Goal: Communication & Community: Share content

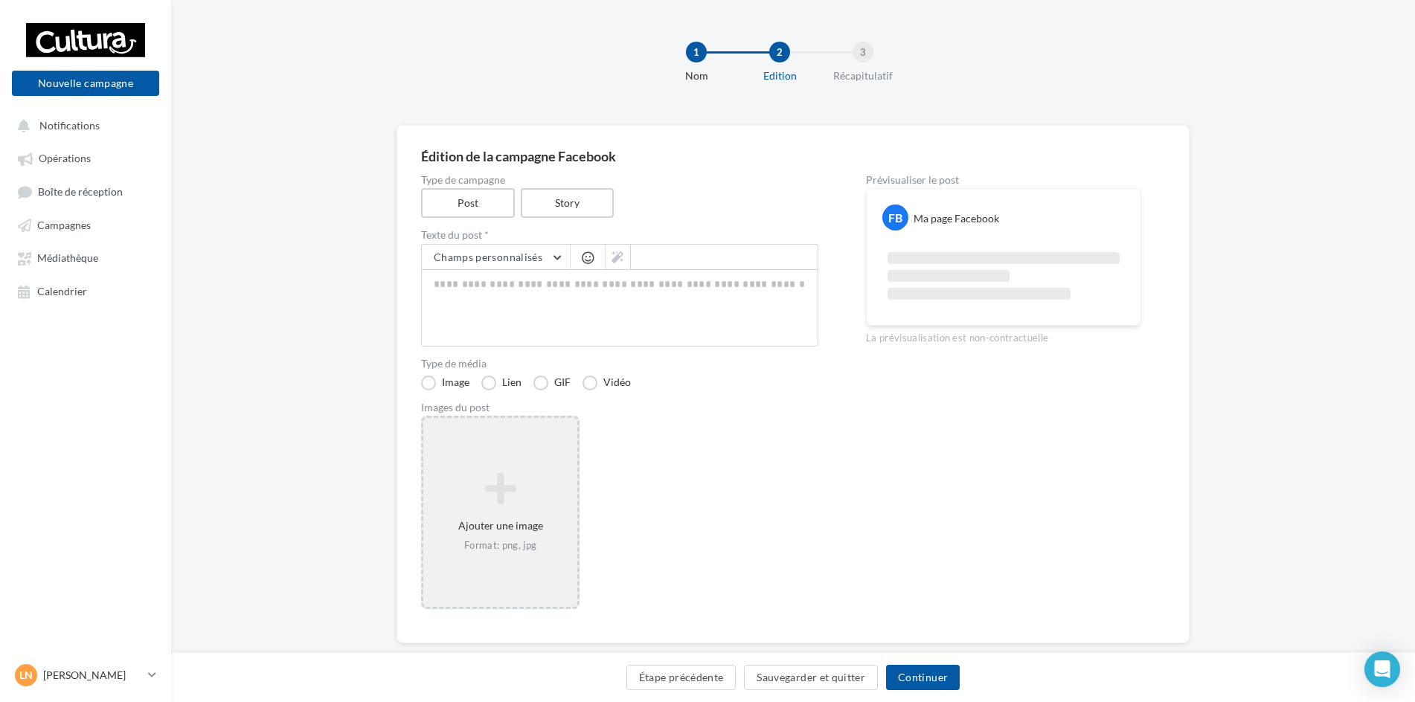
click at [497, 504] on icon at bounding box center [500, 489] width 142 height 36
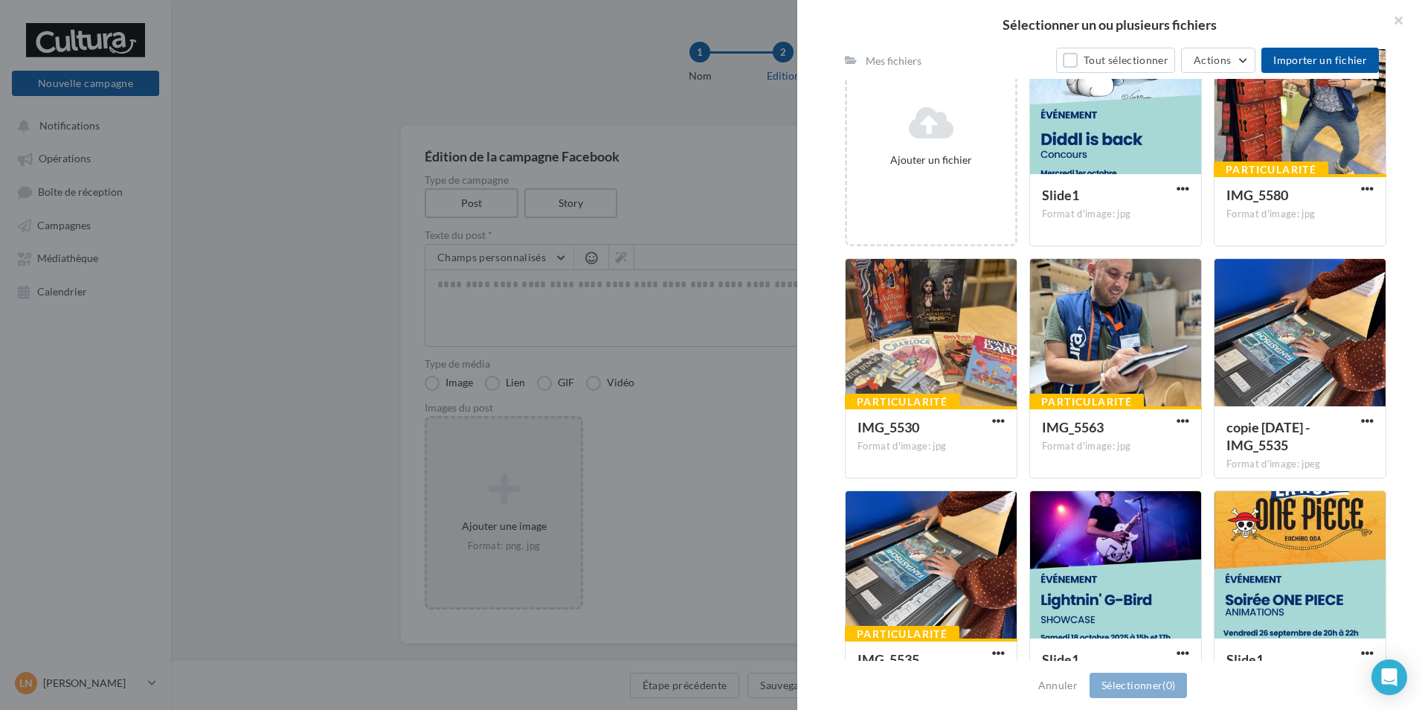
scroll to position [372, 0]
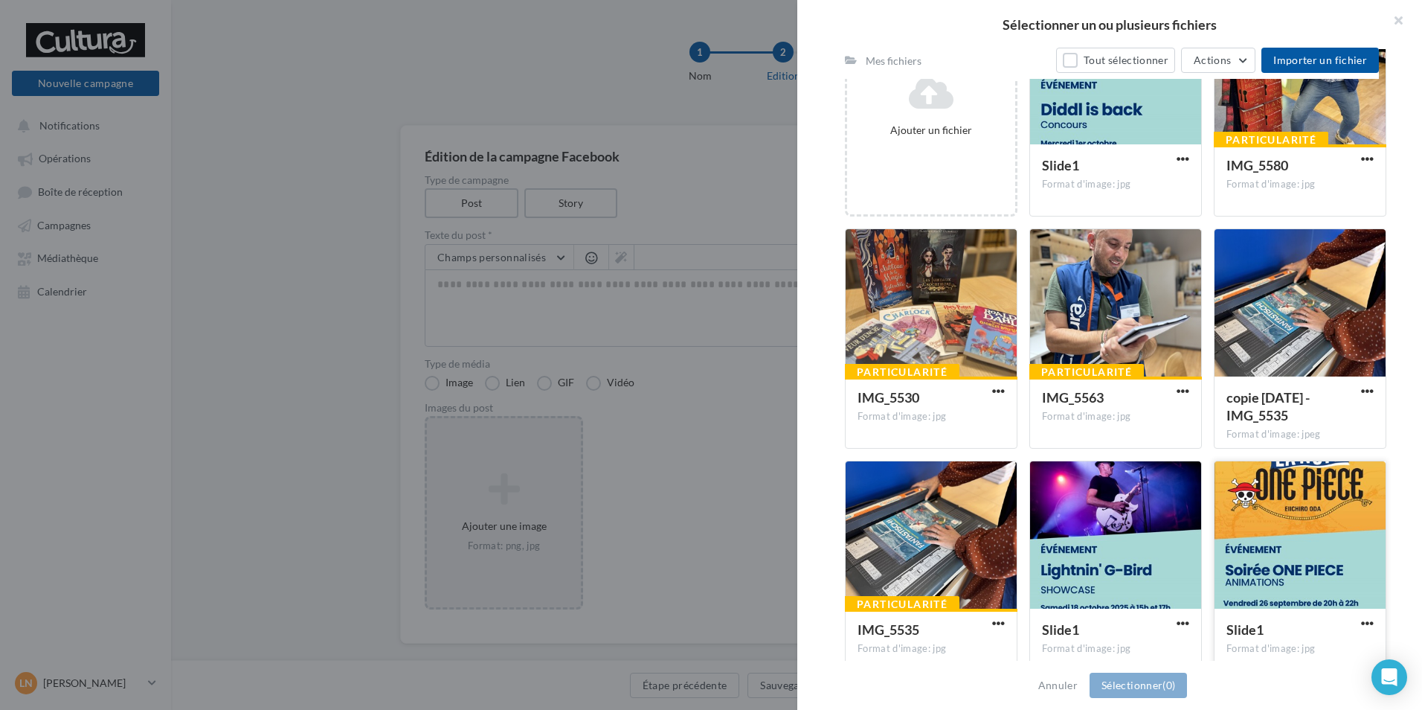
click at [1268, 505] on div at bounding box center [1300, 535] width 171 height 149
click at [1118, 688] on button "Sélectionner (1)" at bounding box center [1138, 684] width 97 height 25
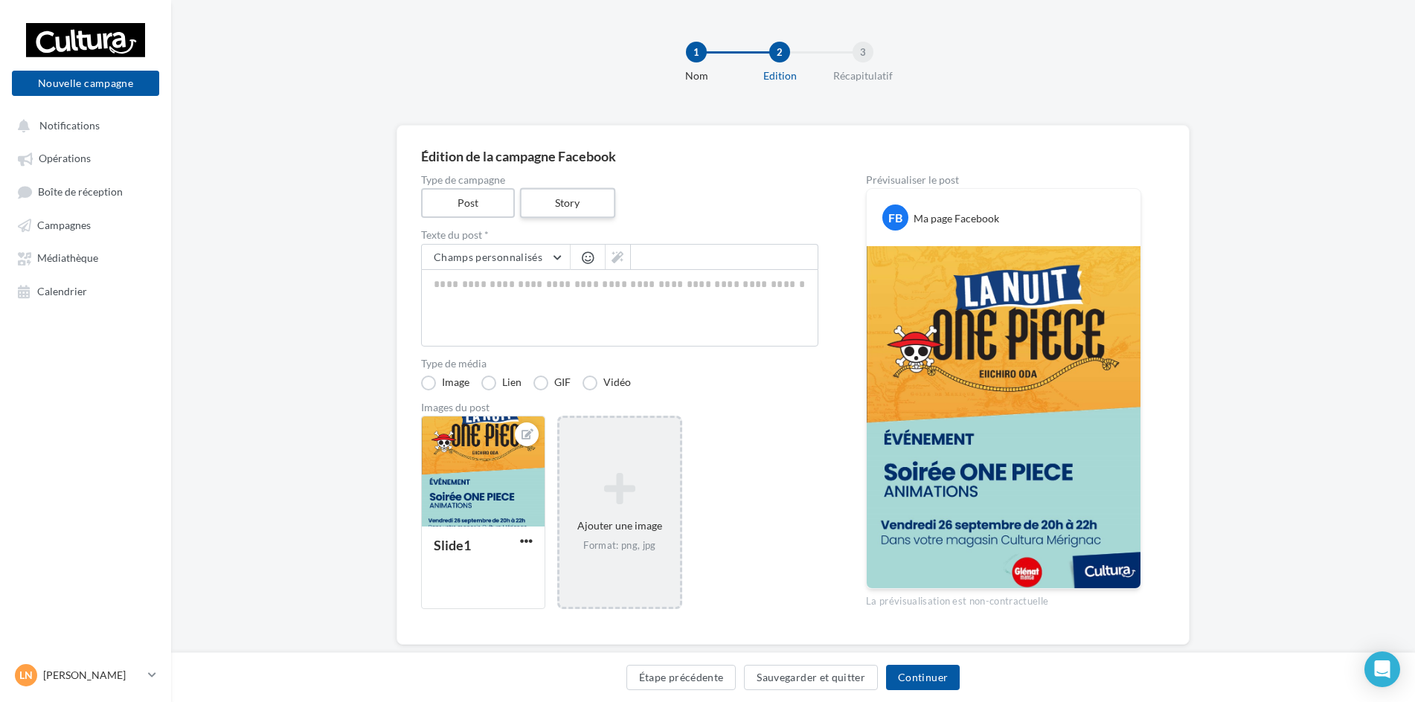
click at [544, 198] on label "Story" at bounding box center [566, 203] width 95 height 30
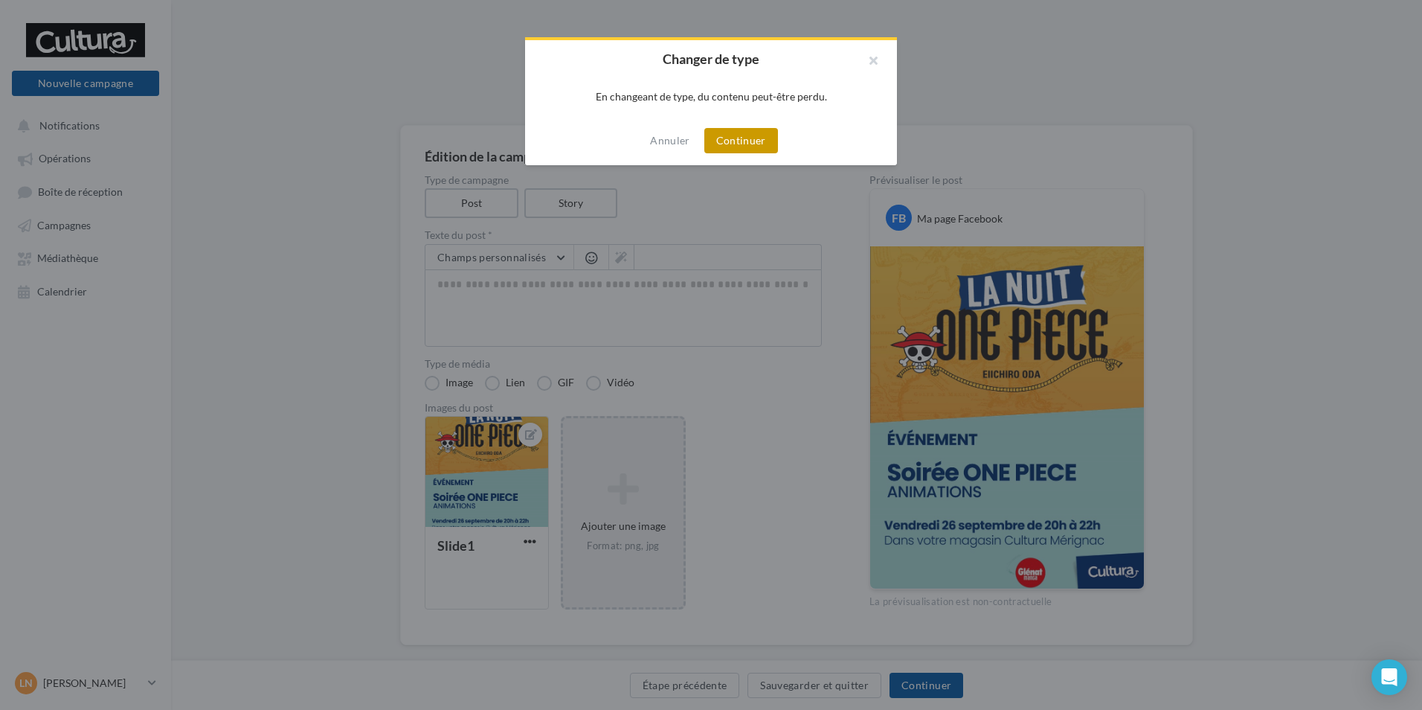
click at [721, 152] on button "Continuer" at bounding box center [741, 140] width 74 height 25
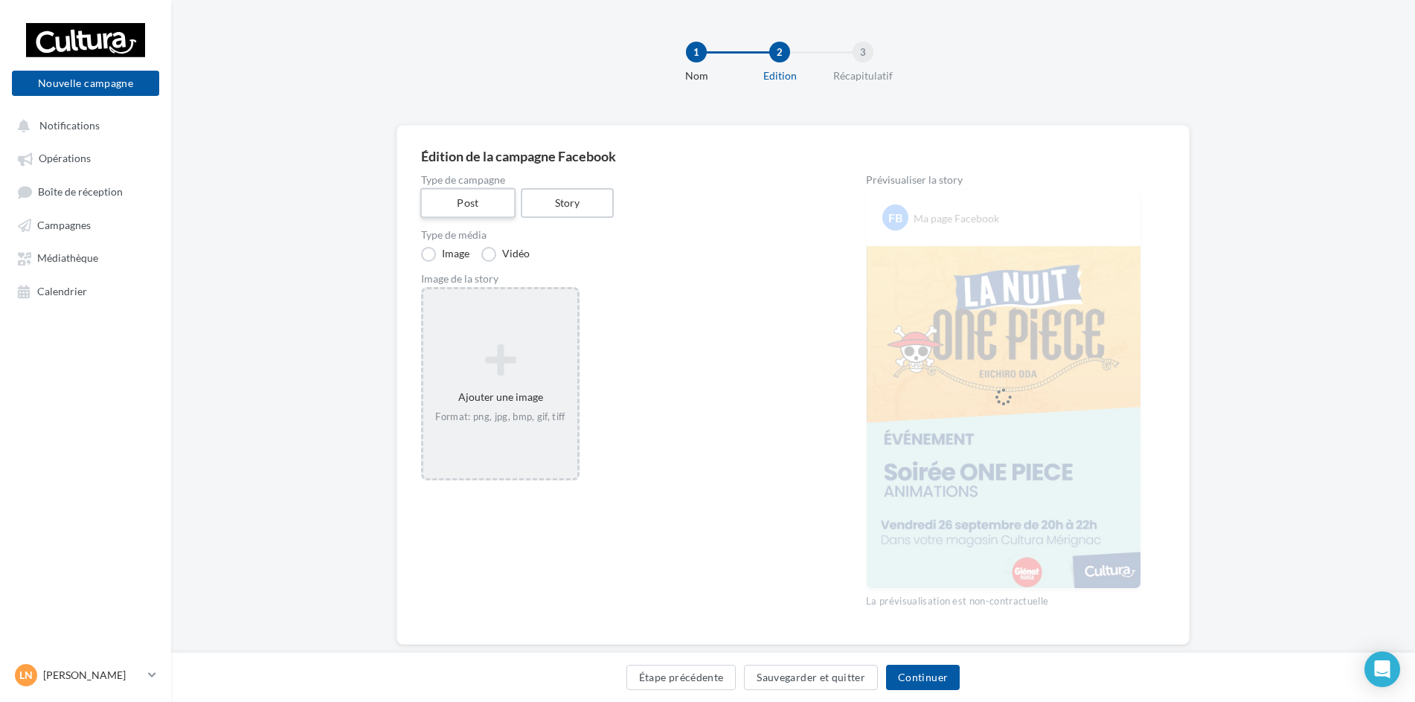
click at [474, 193] on div "Type de campagne Post Story" at bounding box center [619, 196] width 397 height 43
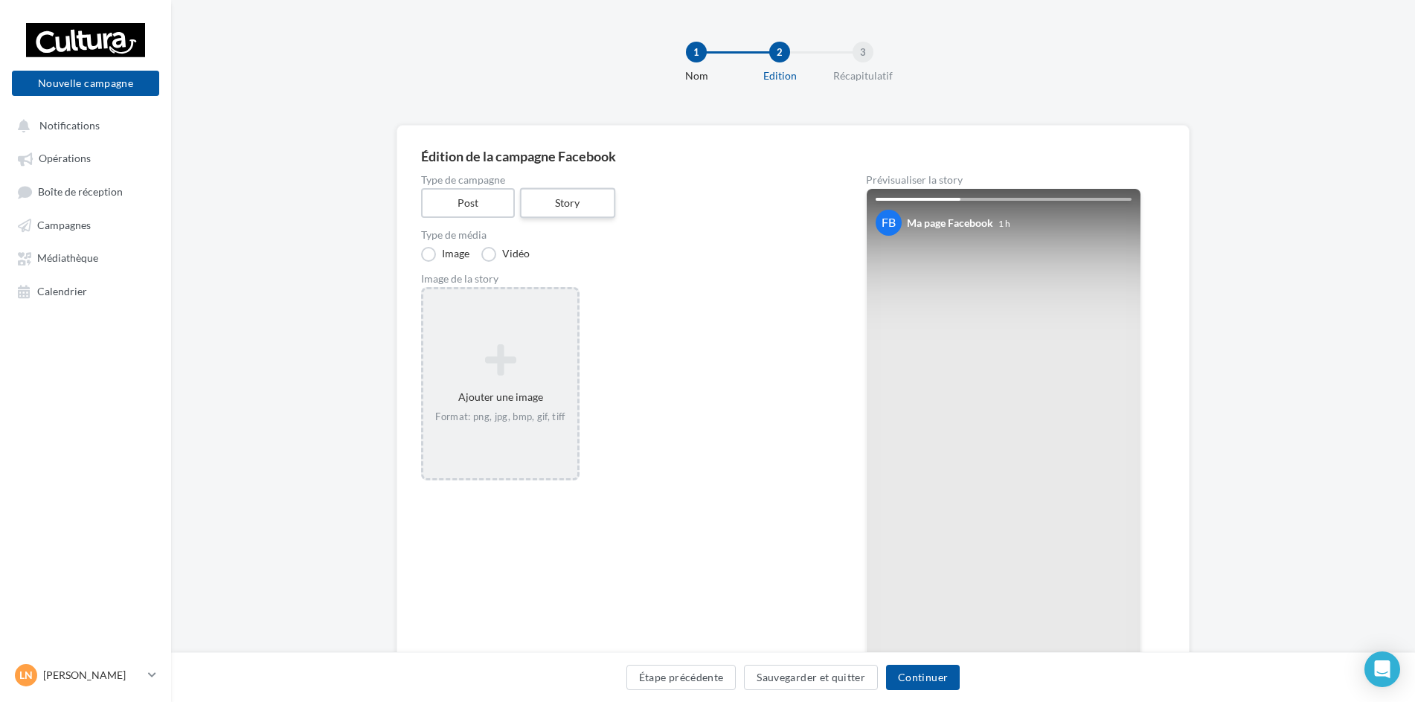
drag, startPoint x: 474, startPoint y: 193, endPoint x: 587, endPoint y: 205, distance: 113.6
click at [593, 201] on label "Story" at bounding box center [566, 203] width 95 height 30
click at [530, 353] on icon at bounding box center [500, 360] width 142 height 36
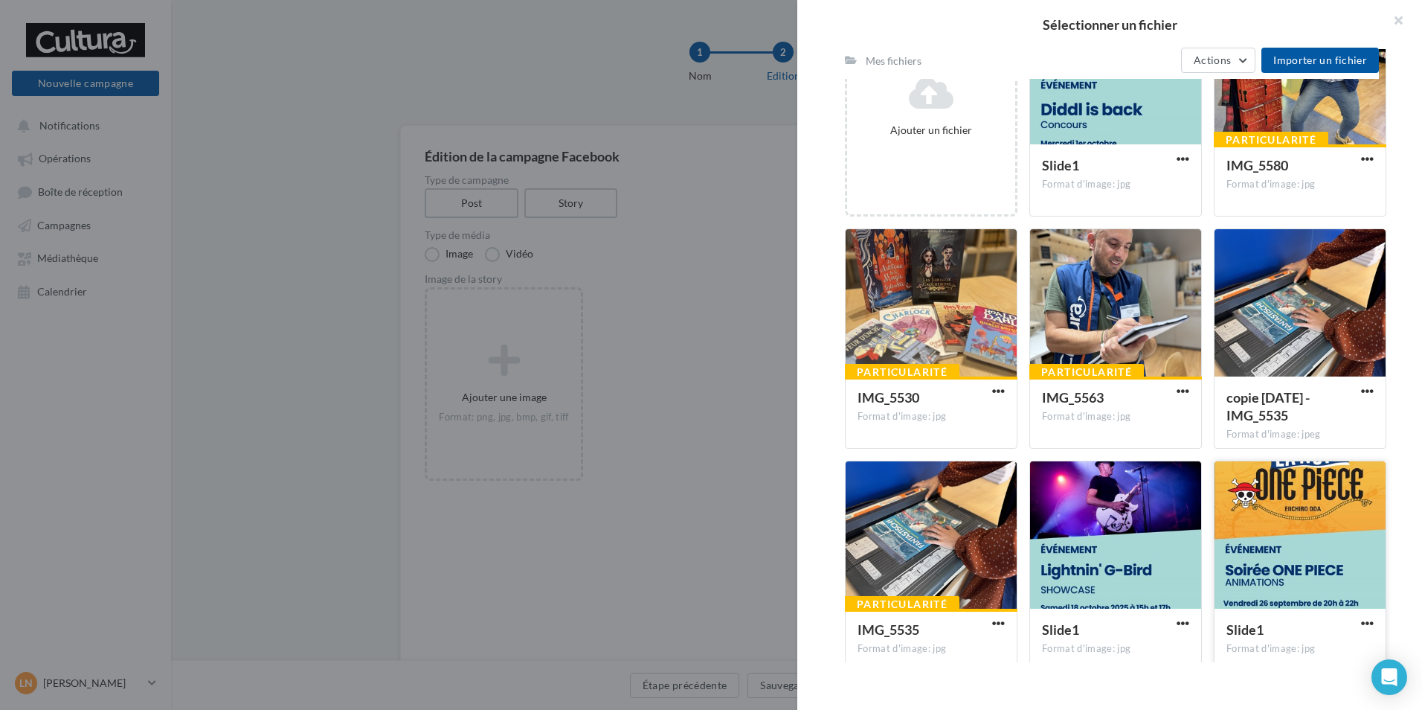
click at [1276, 478] on div at bounding box center [1300, 535] width 171 height 149
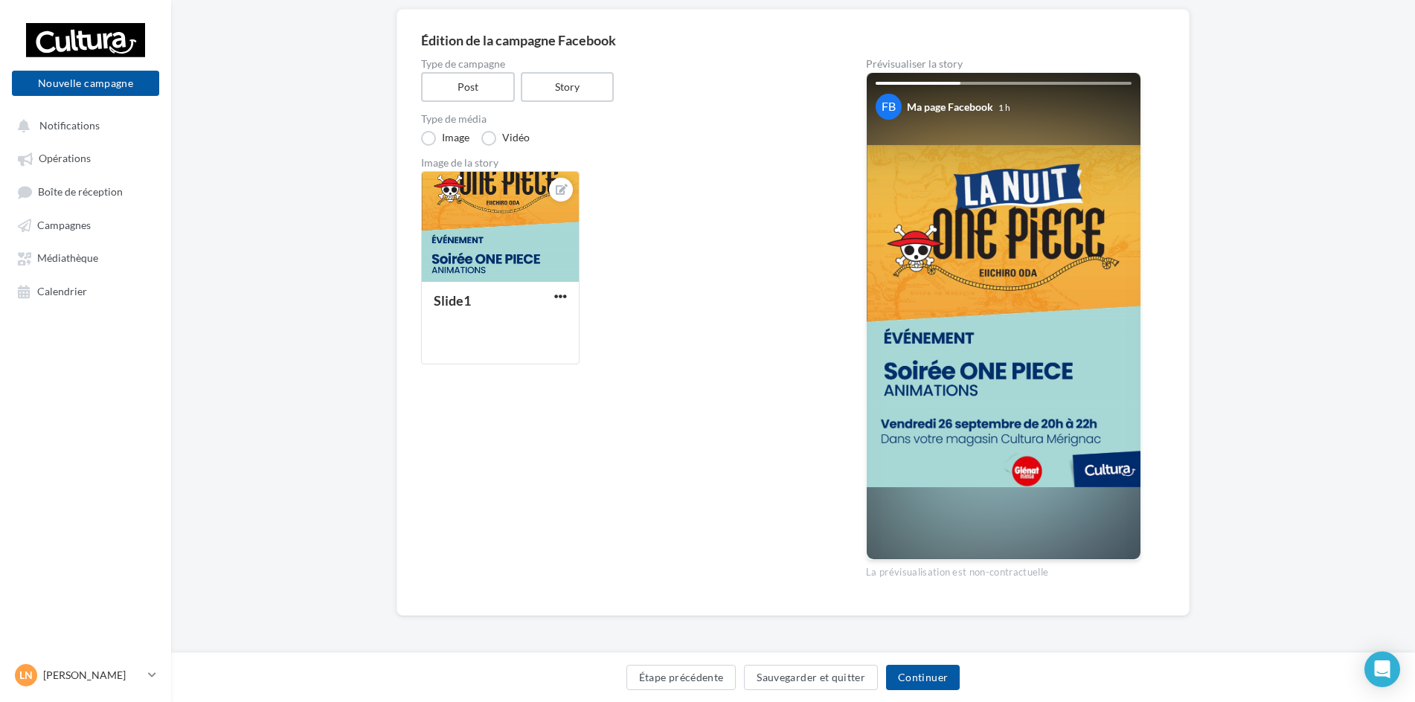
scroll to position [118, 0]
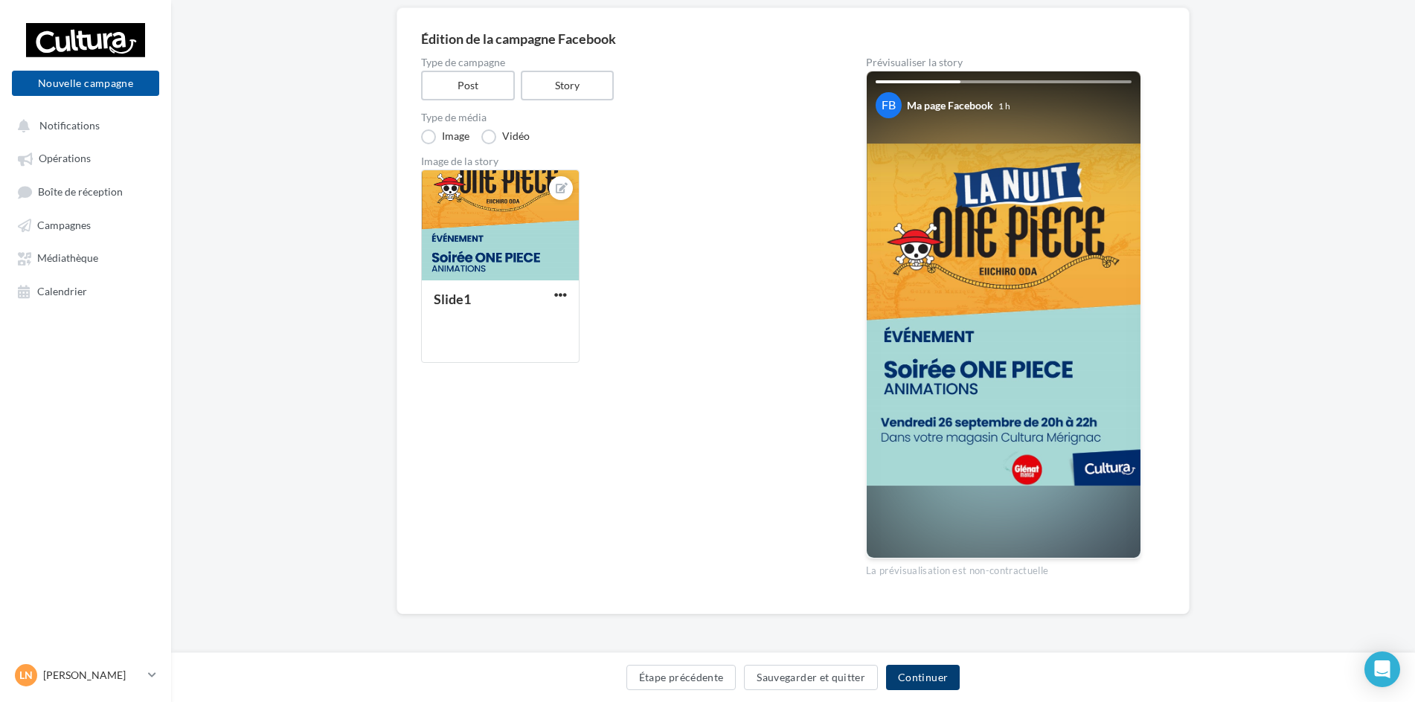
click at [907, 674] on button "Continuer" at bounding box center [923, 677] width 74 height 25
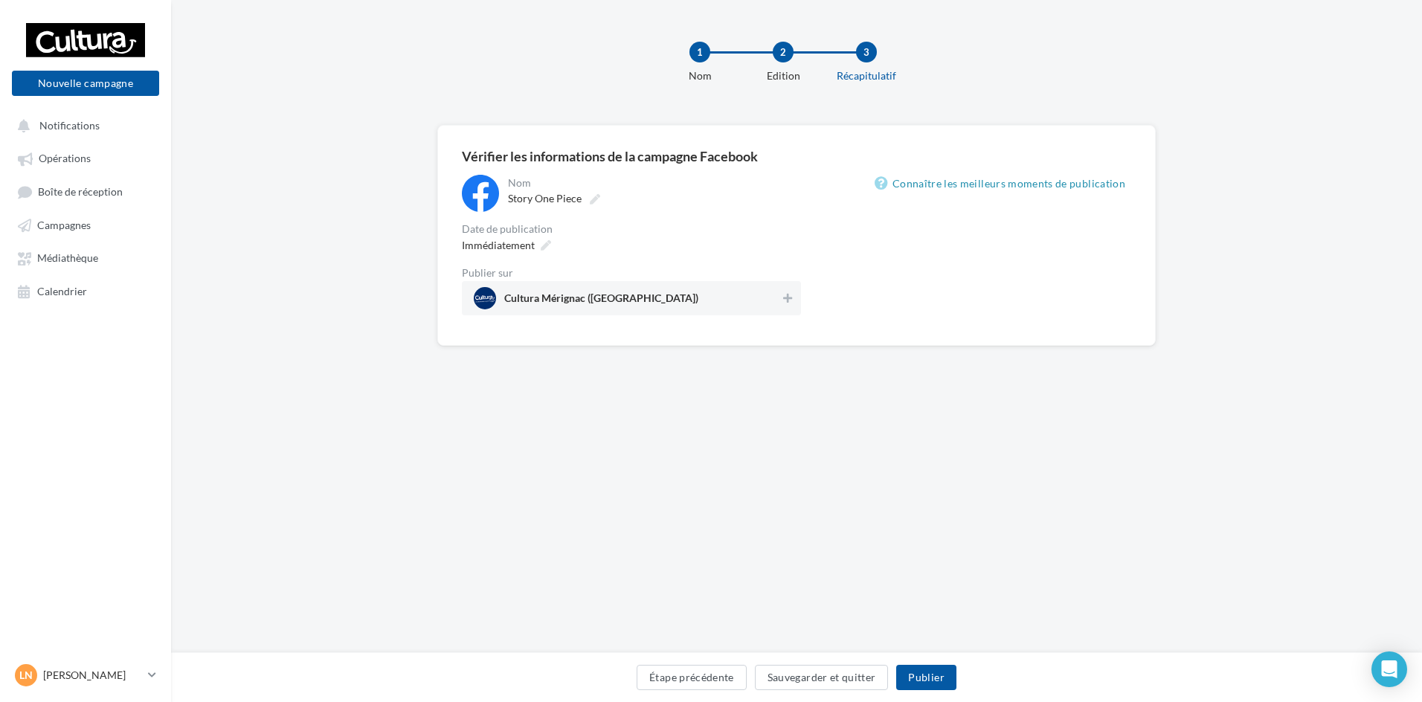
click at [748, 295] on span "Cultura Mérignac ([GEOGRAPHIC_DATA])" at bounding box center [627, 298] width 306 height 22
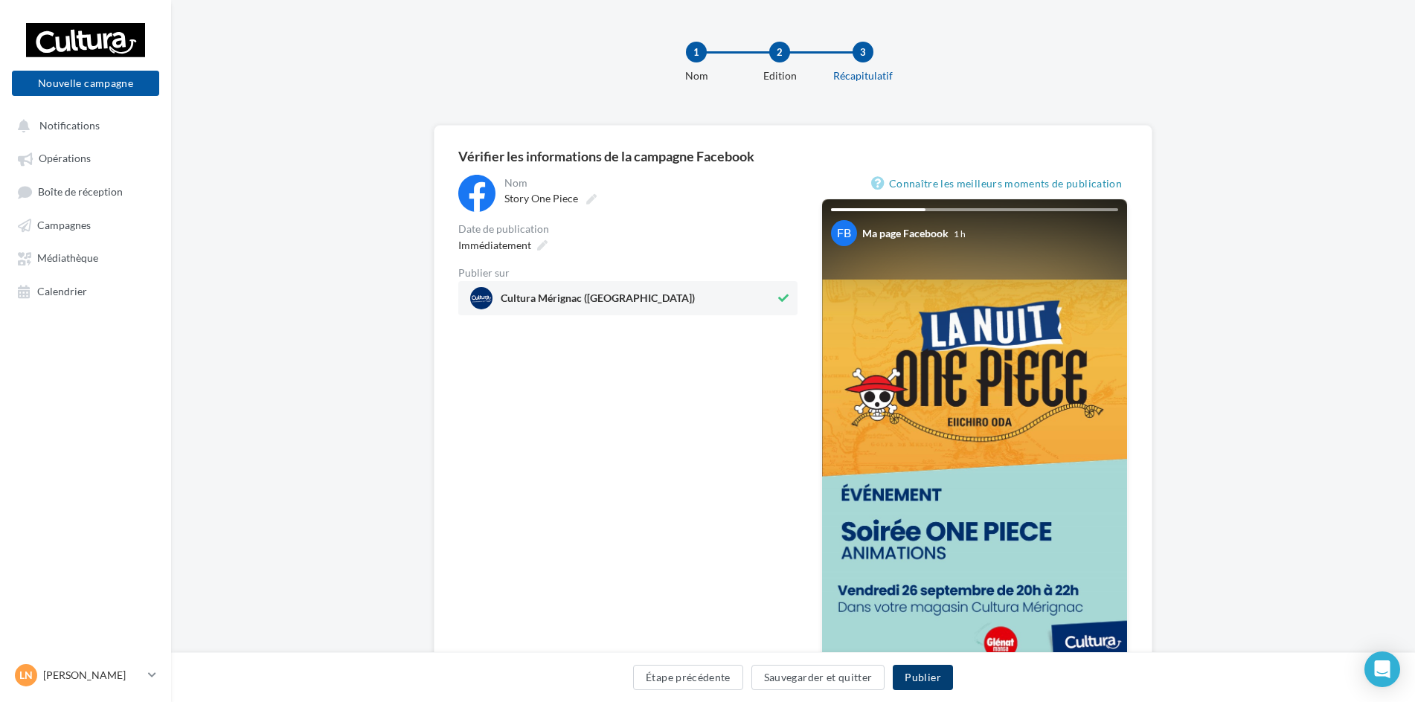
click at [942, 678] on button "Publier" at bounding box center [923, 677] width 60 height 25
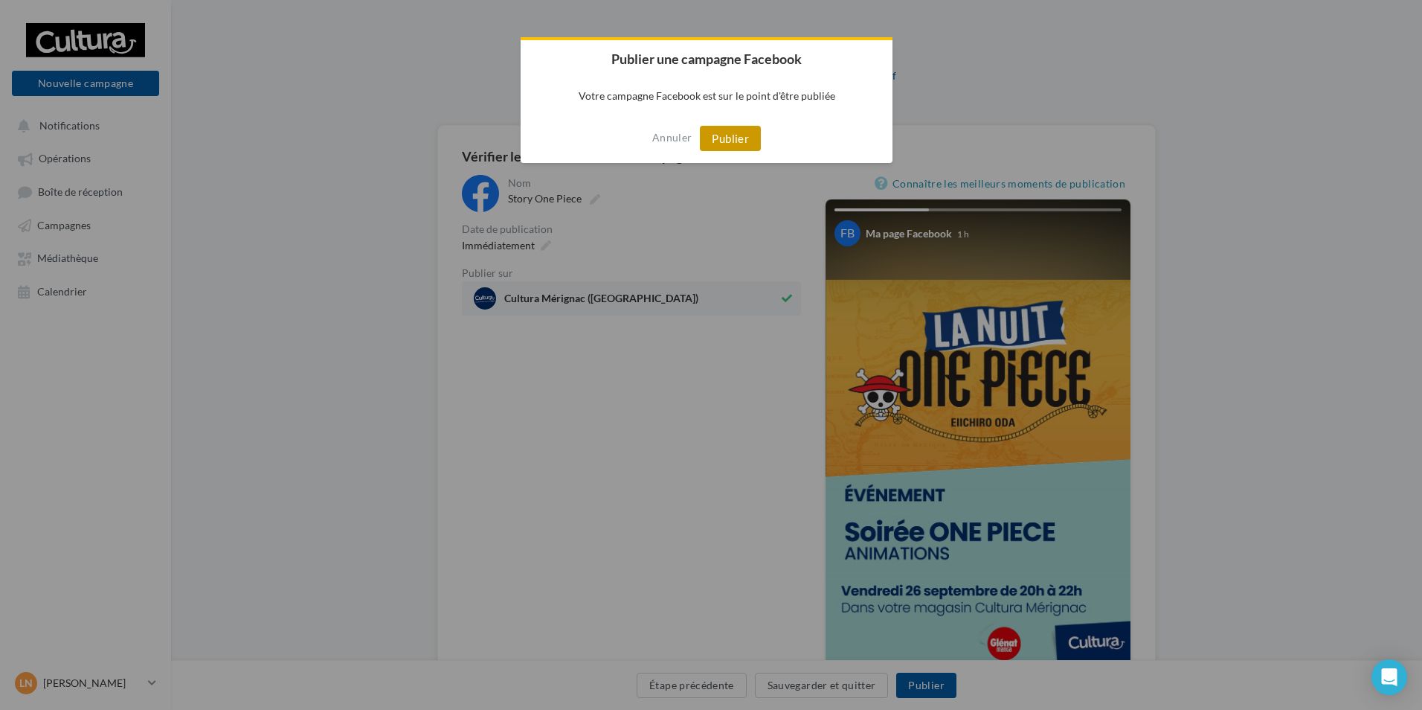
click at [726, 135] on button "Publier" at bounding box center [730, 138] width 61 height 25
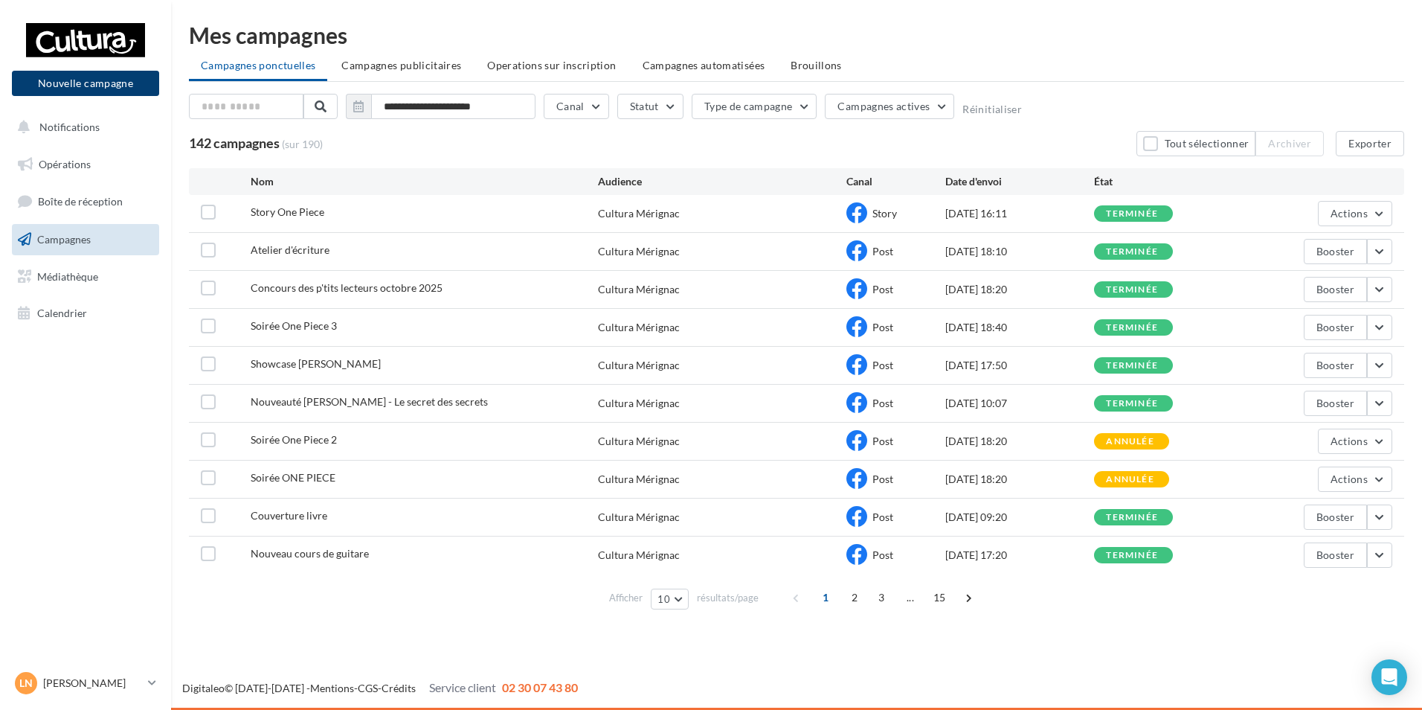
click at [97, 86] on button "Nouvelle campagne" at bounding box center [85, 83] width 147 height 25
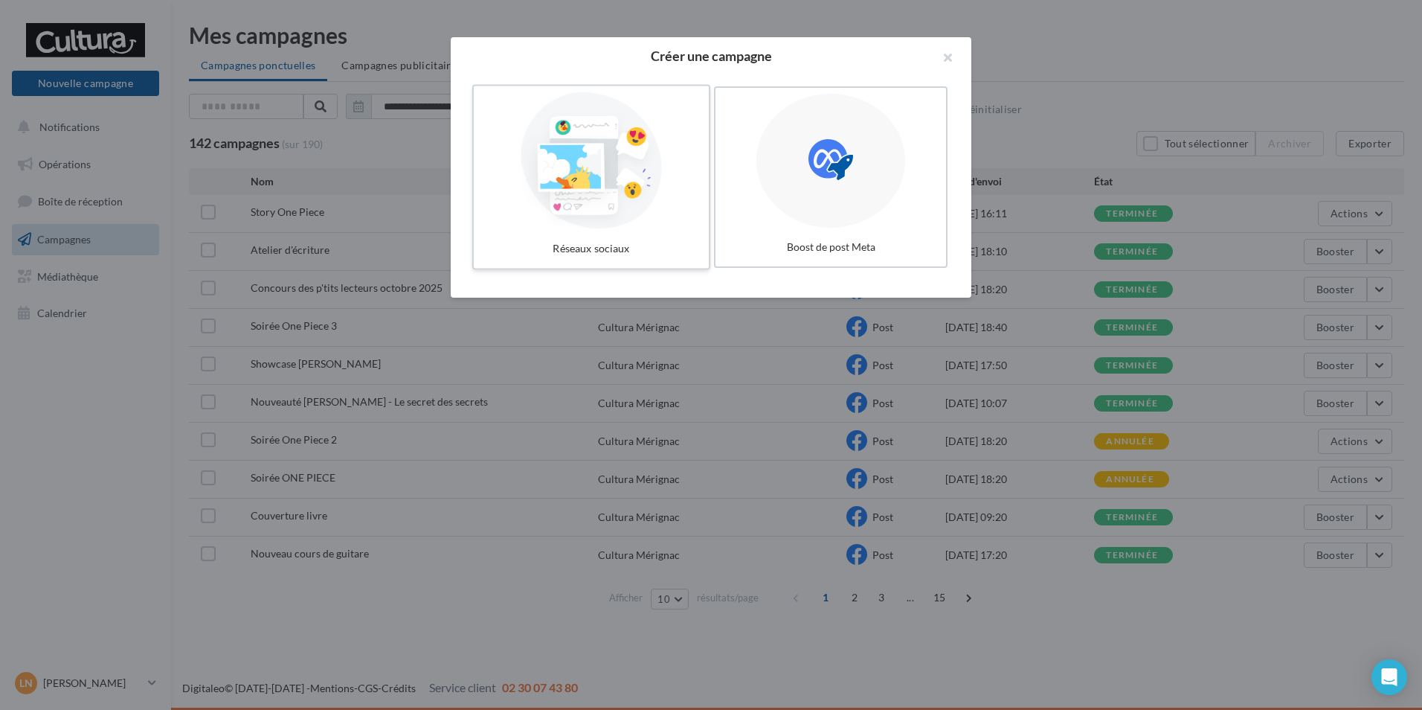
click at [668, 138] on div at bounding box center [591, 160] width 223 height 137
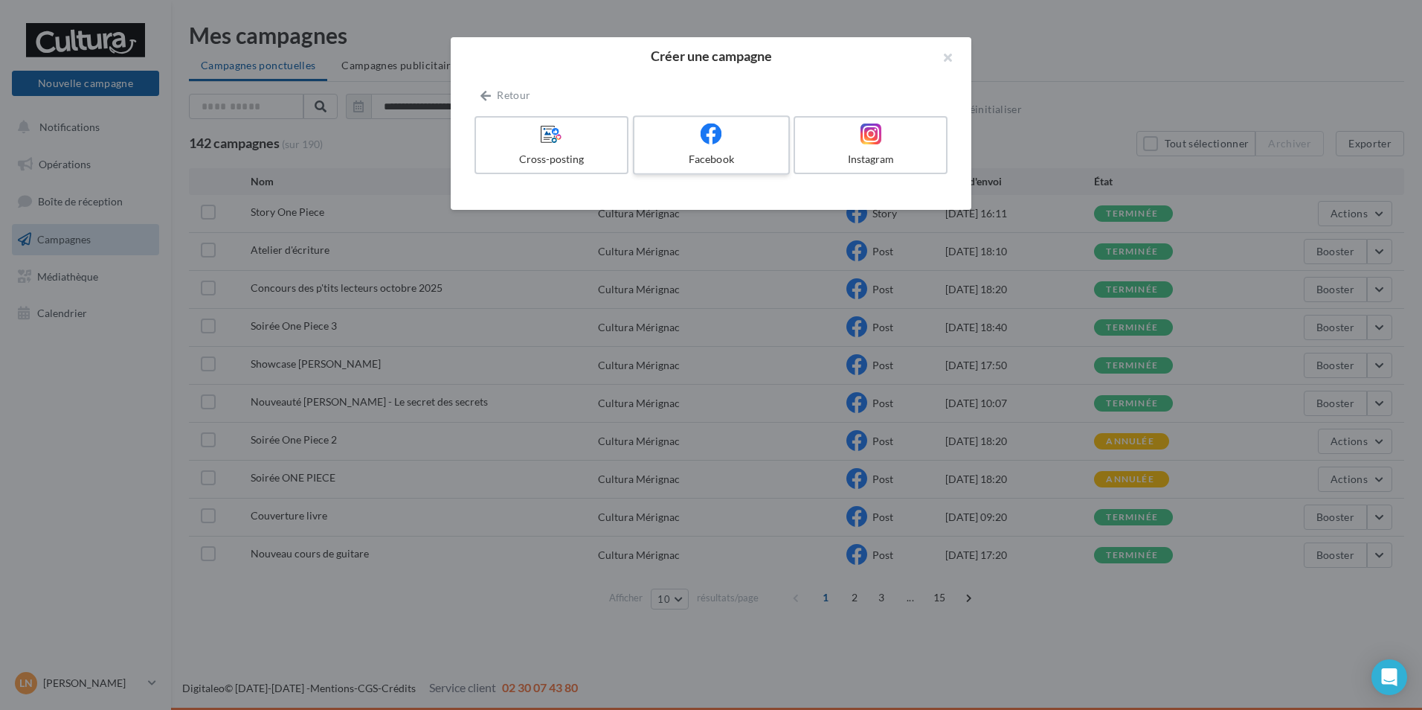
click at [710, 142] on icon at bounding box center [712, 134] width 22 height 22
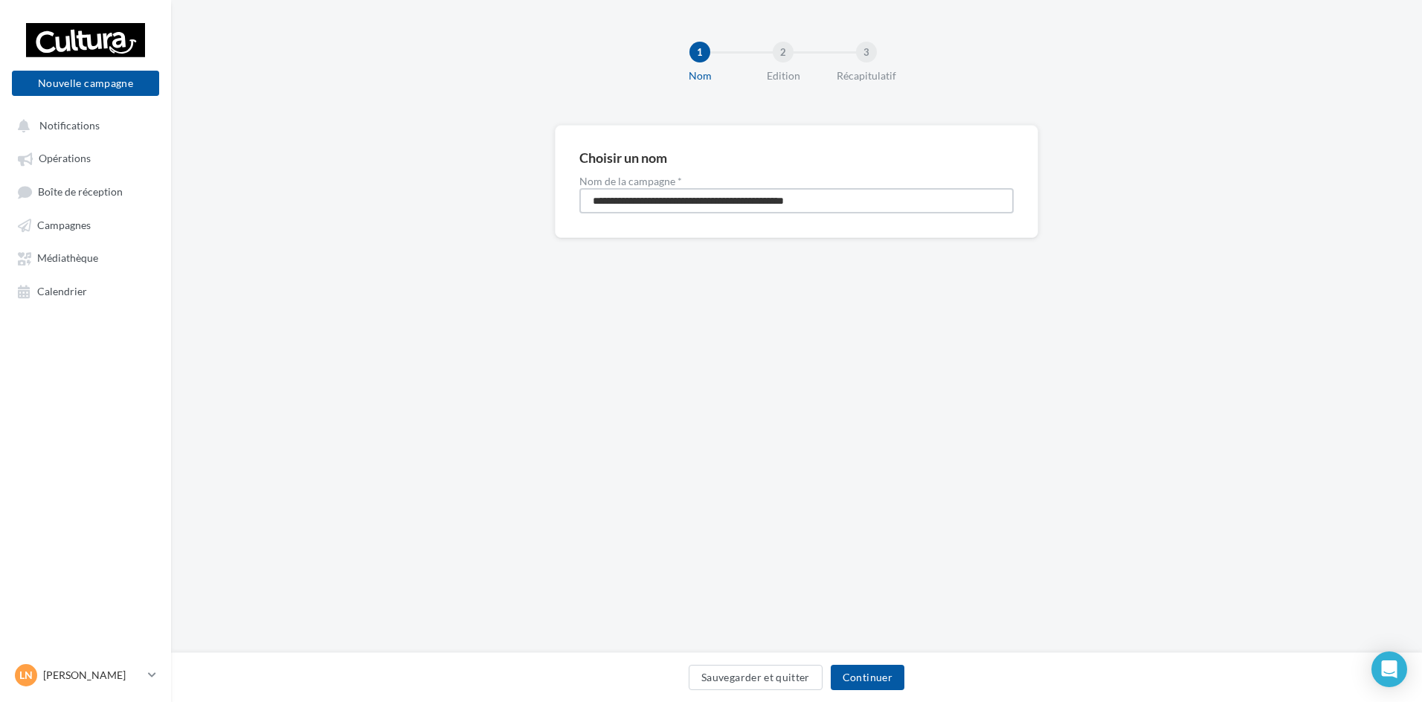
drag, startPoint x: 898, startPoint y: 203, endPoint x: 173, endPoint y: 239, distance: 726.1
click at [173, 239] on div "**********" at bounding box center [796, 205] width 1251 height 161
type input "**********"
click at [881, 672] on button "Continuer" at bounding box center [868, 677] width 74 height 25
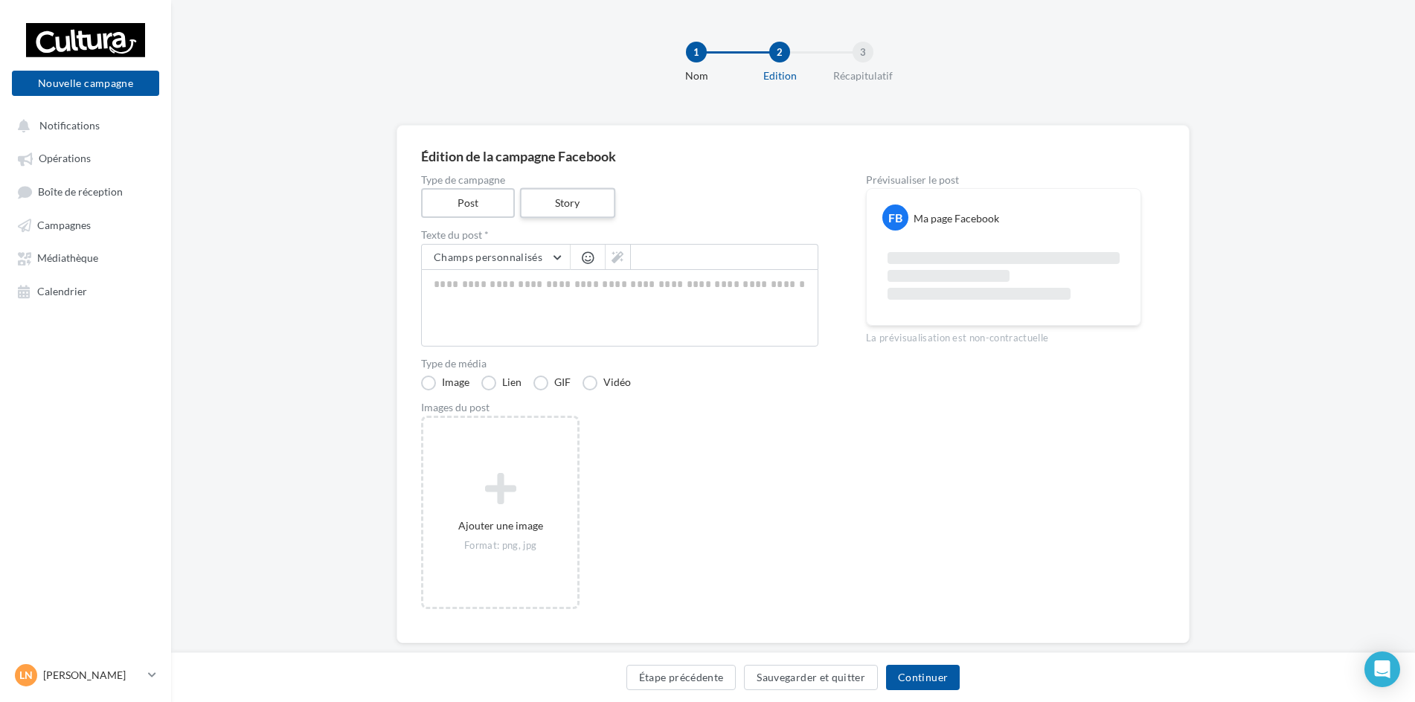
click at [591, 205] on label "Story" at bounding box center [566, 203] width 95 height 30
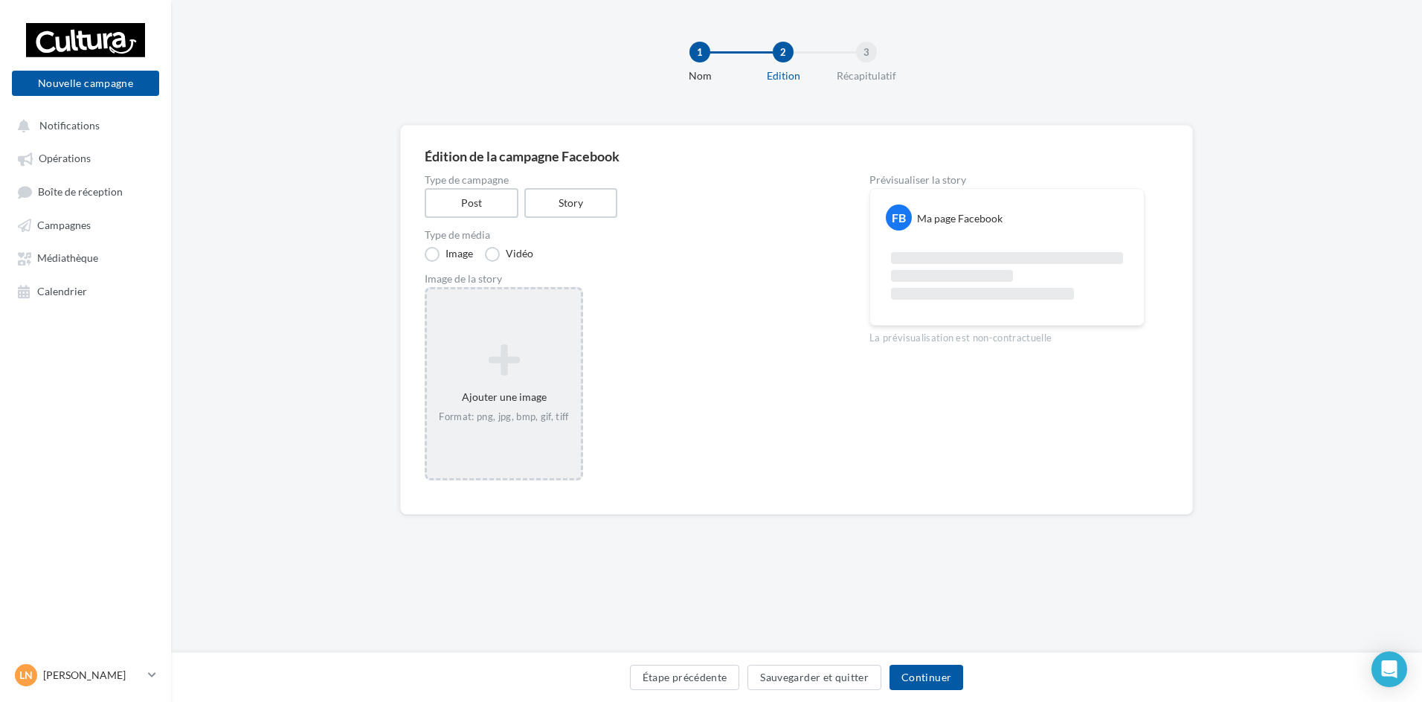
click at [525, 382] on div "Ajouter une image Format: png, jpg, bmp, gif, tiff" at bounding box center [504, 383] width 154 height 95
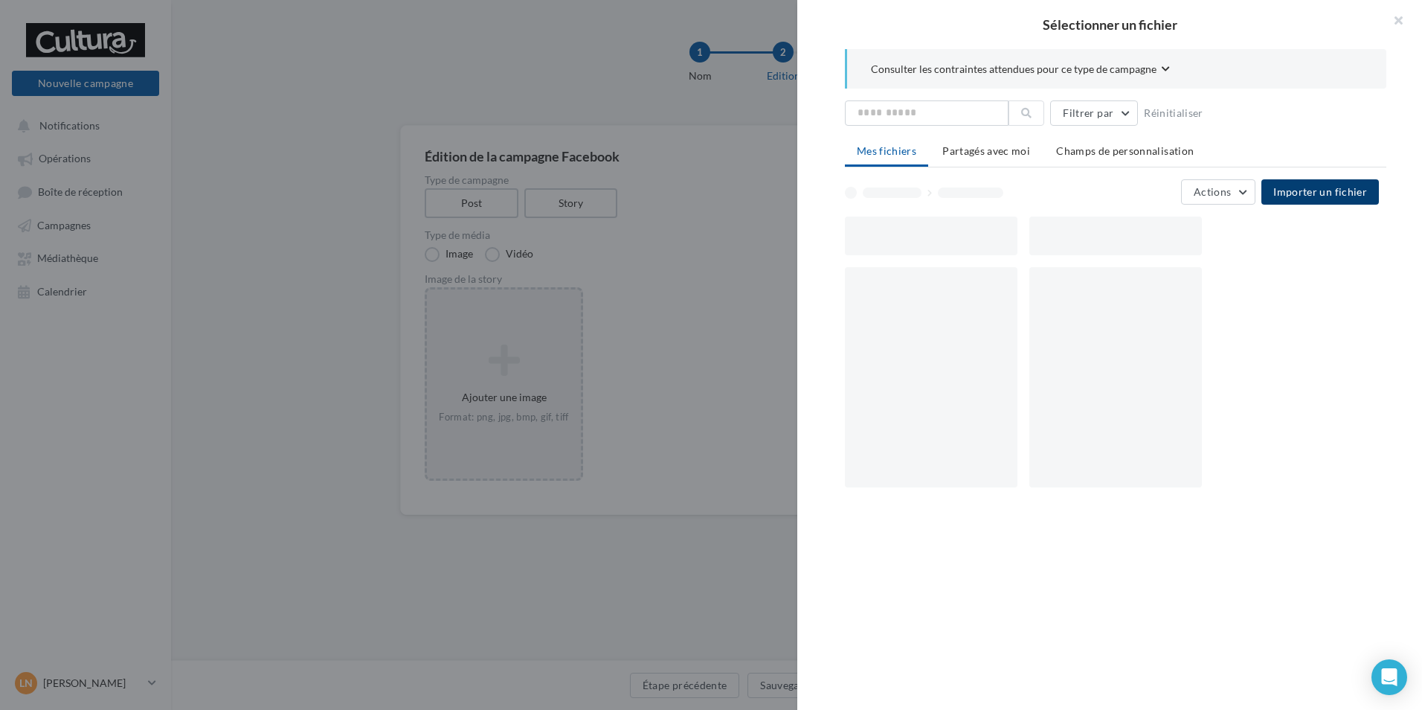
click at [1365, 196] on span "Importer un fichier" at bounding box center [1320, 191] width 94 height 13
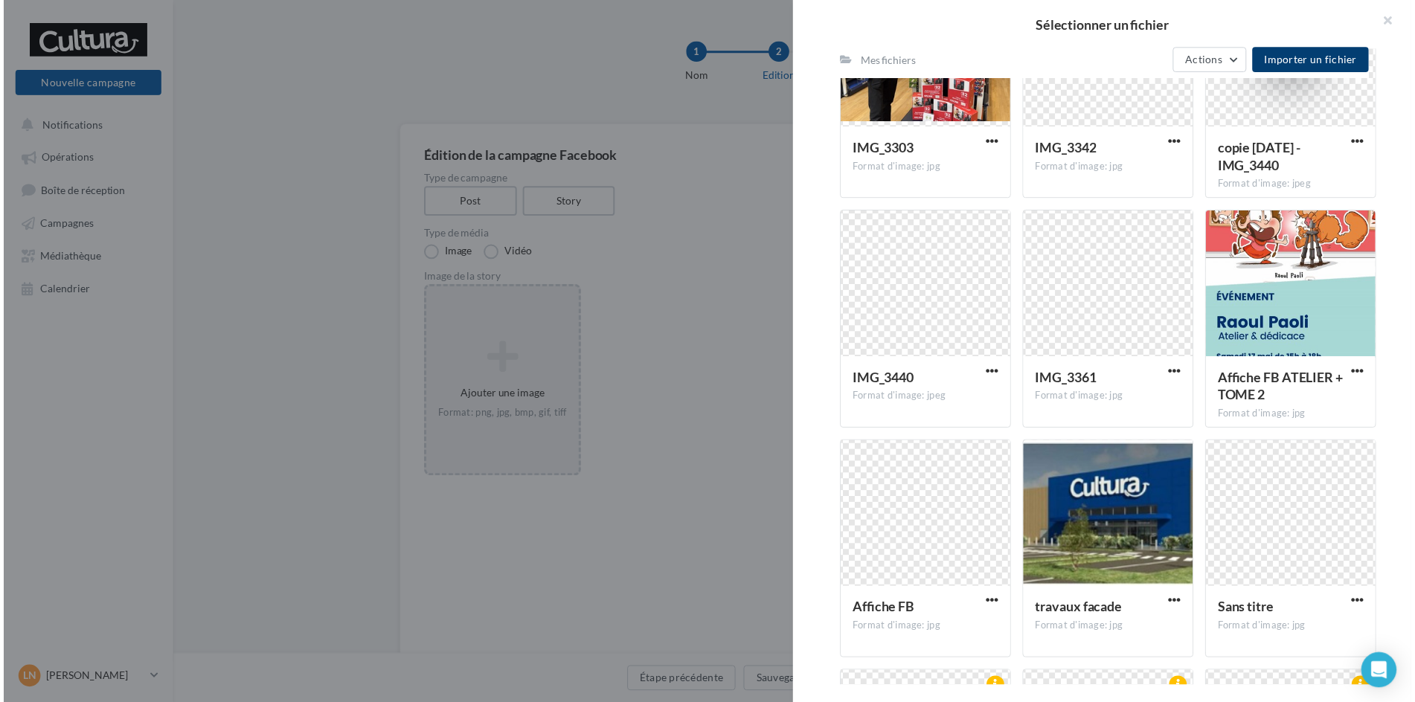
scroll to position [4178, 0]
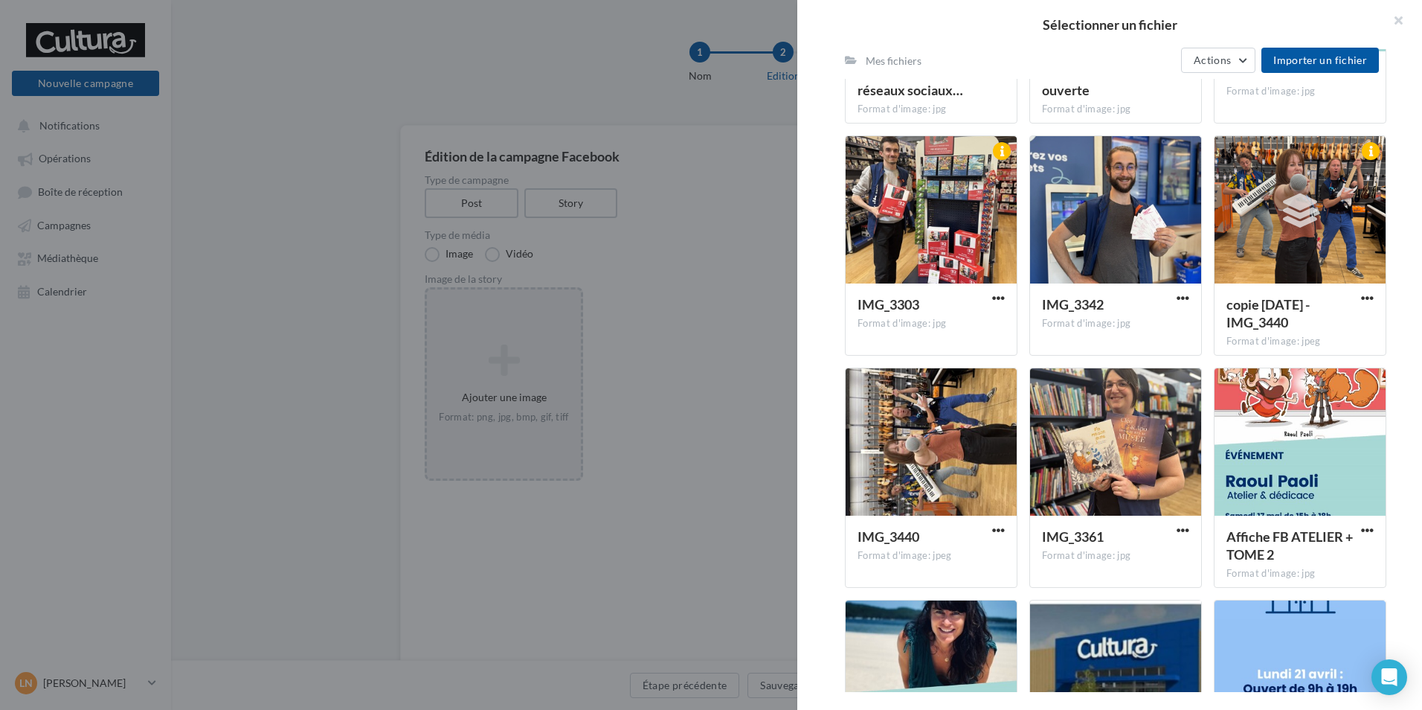
click at [501, 63] on div at bounding box center [711, 355] width 1422 height 710
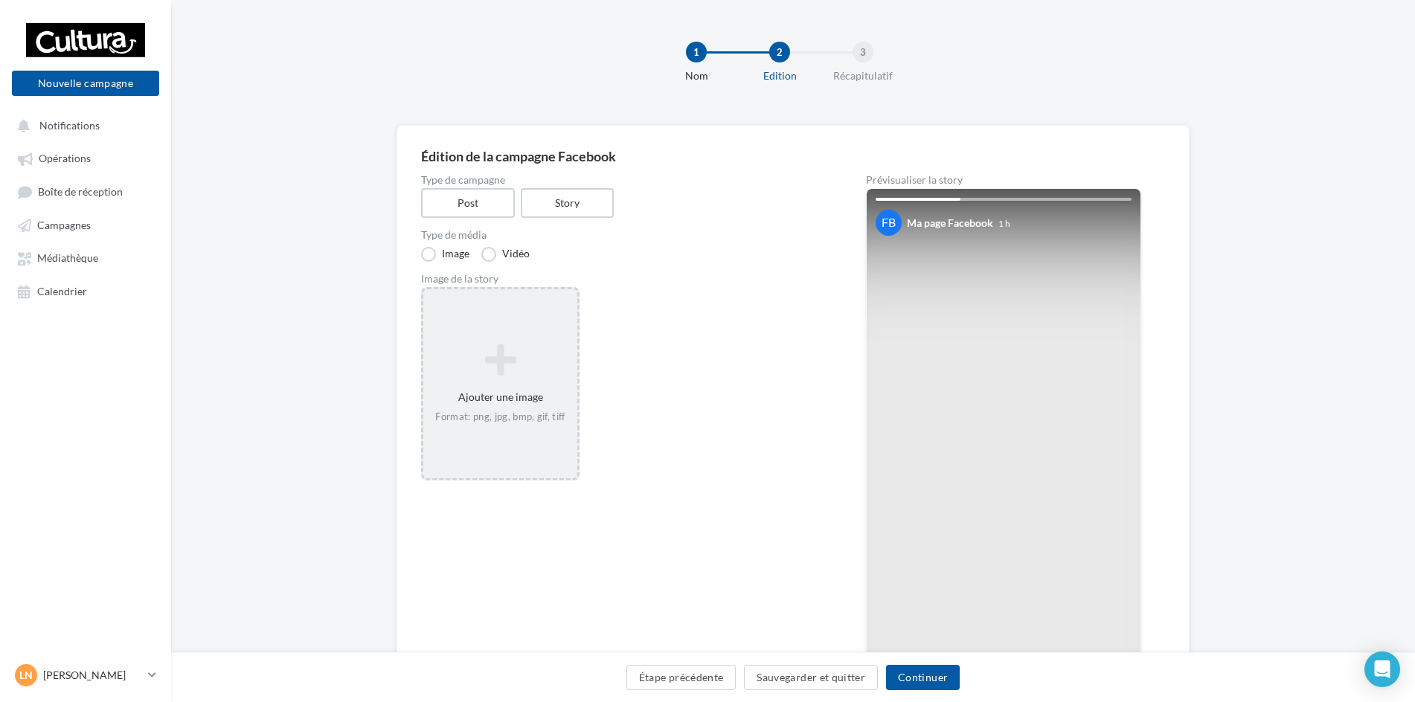
click at [504, 373] on icon at bounding box center [500, 360] width 142 height 36
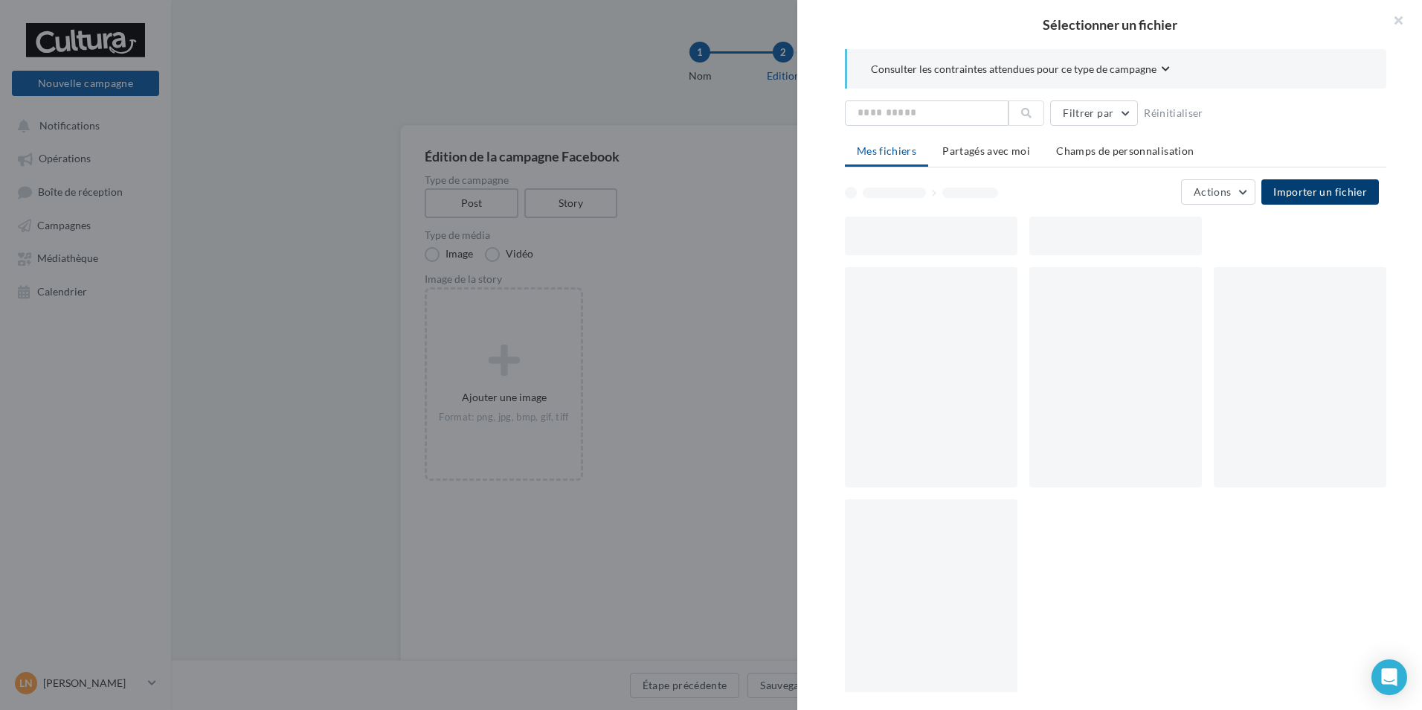
click at [1344, 187] on span "Importer un fichier" at bounding box center [1320, 191] width 94 height 13
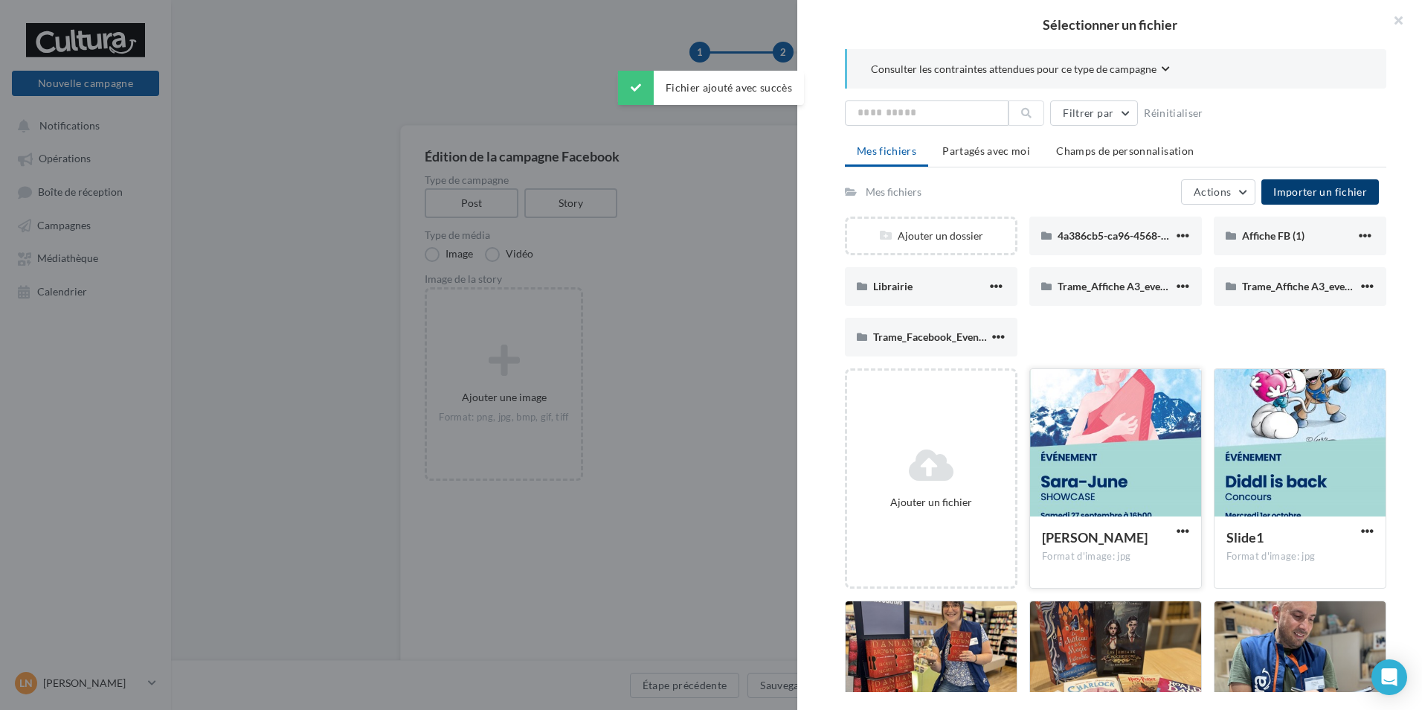
click at [1113, 469] on div at bounding box center [1115, 443] width 171 height 149
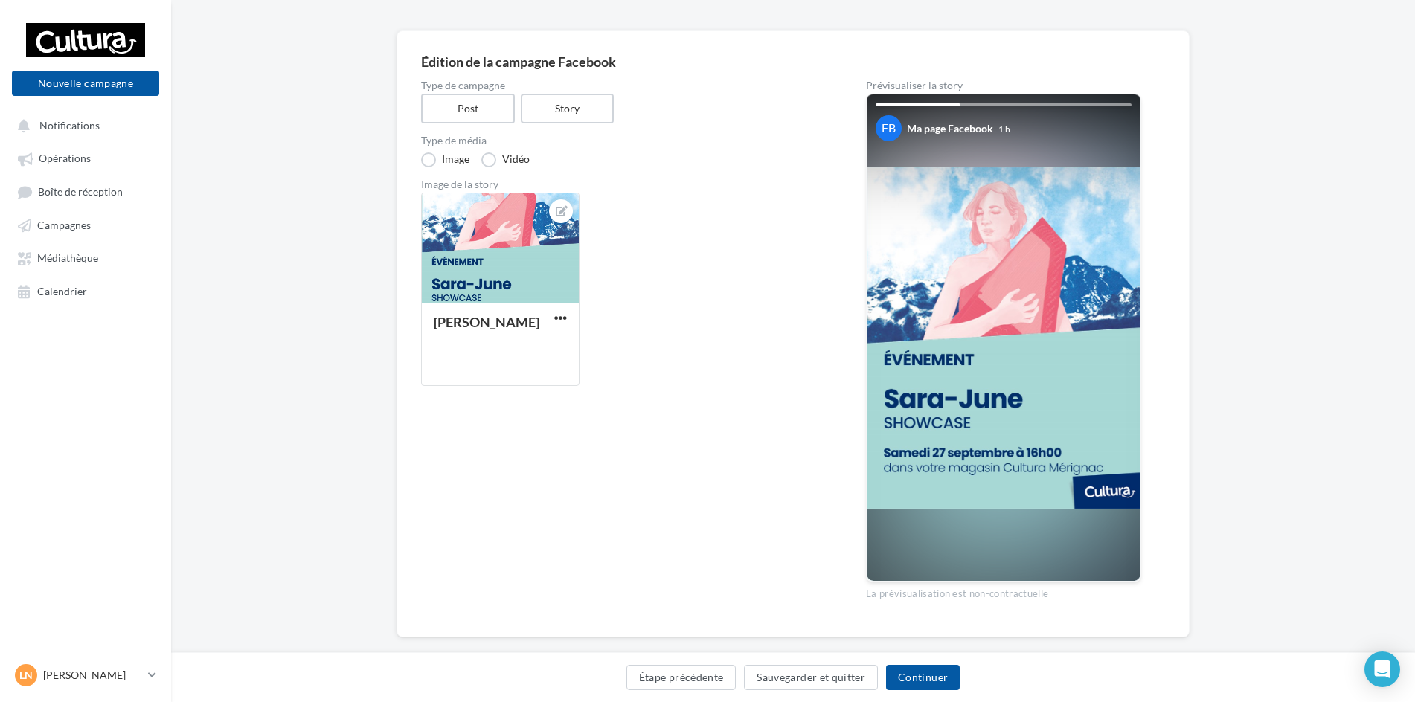
scroll to position [118, 0]
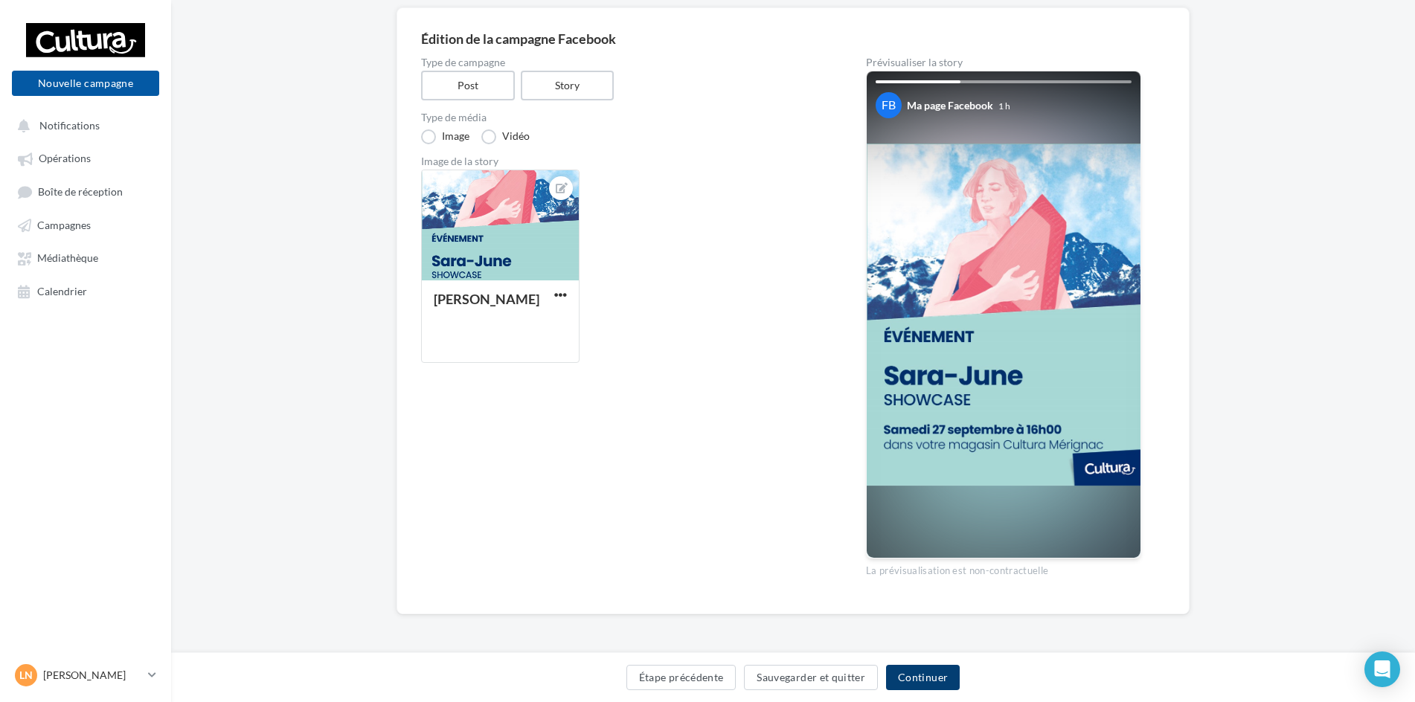
click at [933, 677] on button "Continuer" at bounding box center [923, 677] width 74 height 25
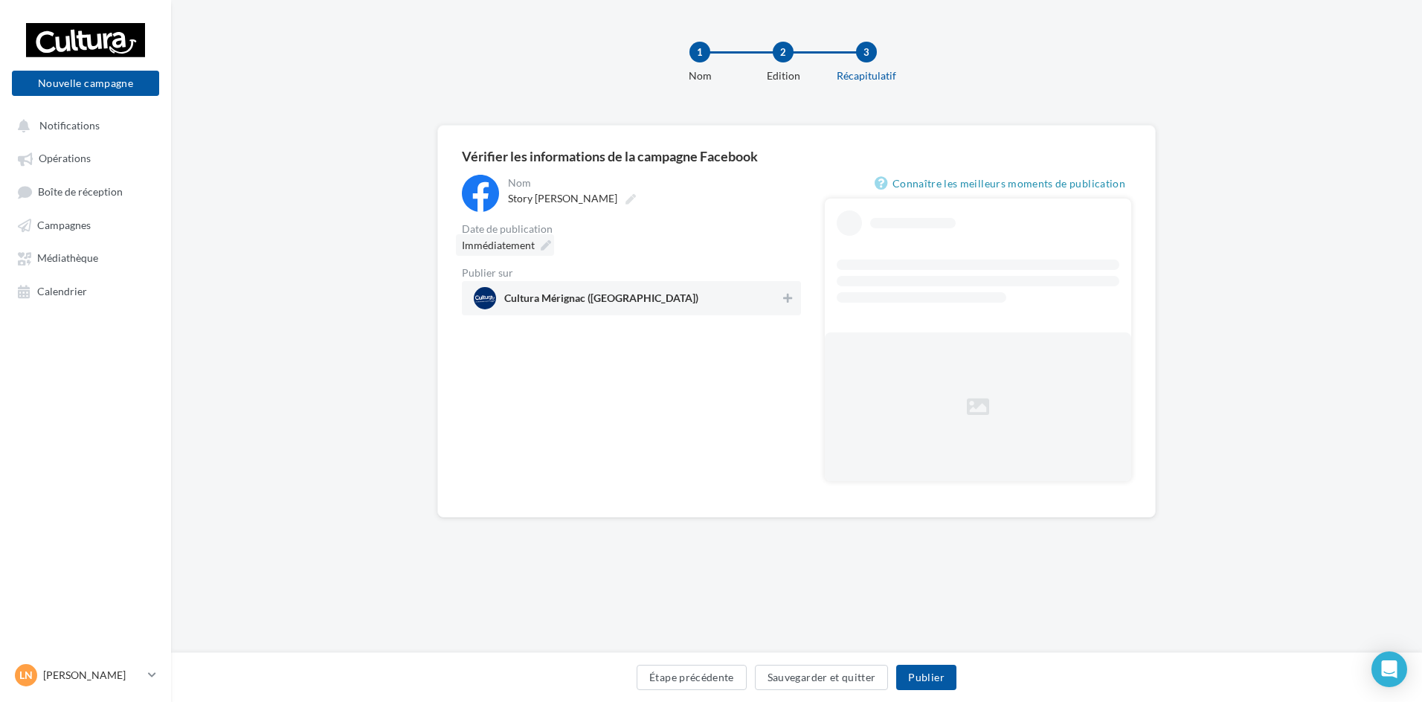
click at [489, 251] on span "Immédiatement" at bounding box center [498, 245] width 73 height 13
type input "**********"
click at [538, 254] on div "Immédiatement" at bounding box center [505, 245] width 98 height 22
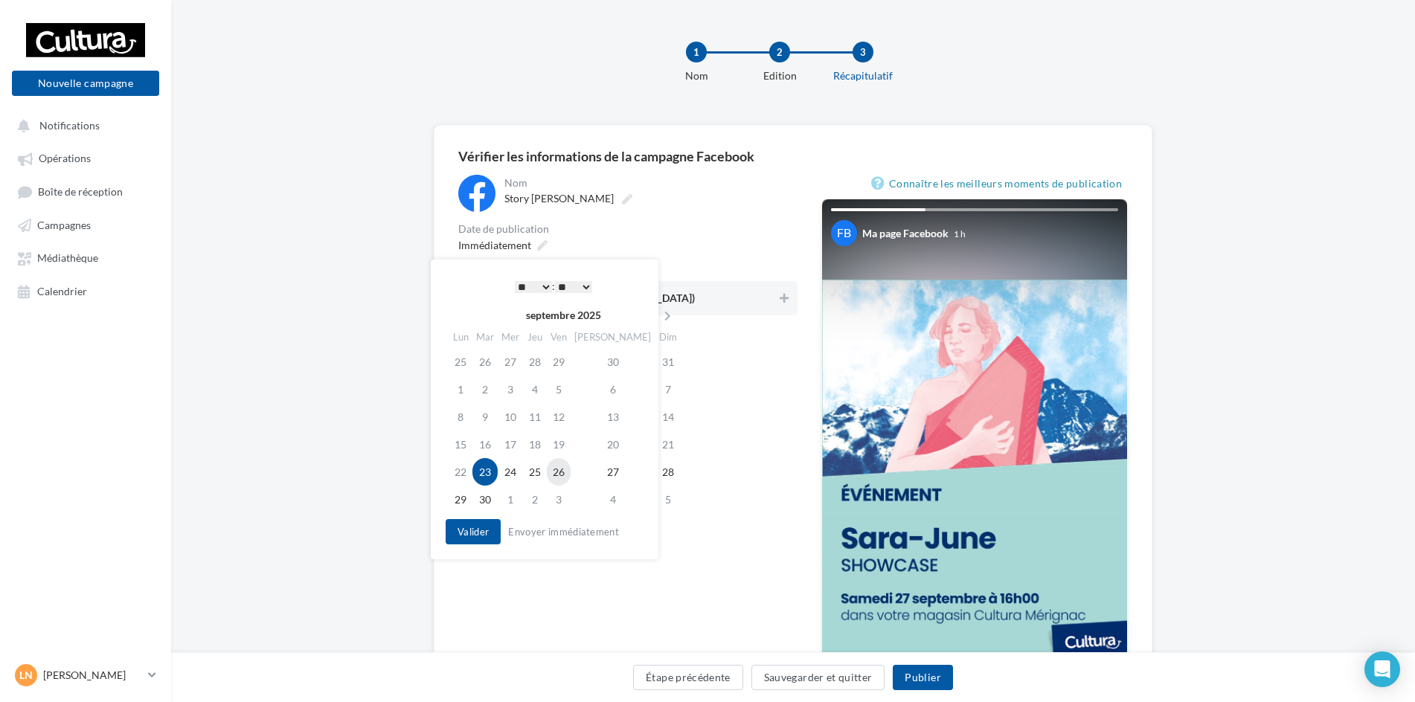
click at [563, 476] on td "26" at bounding box center [559, 472] width 24 height 28
click at [451, 530] on button "Valider" at bounding box center [469, 531] width 55 height 25
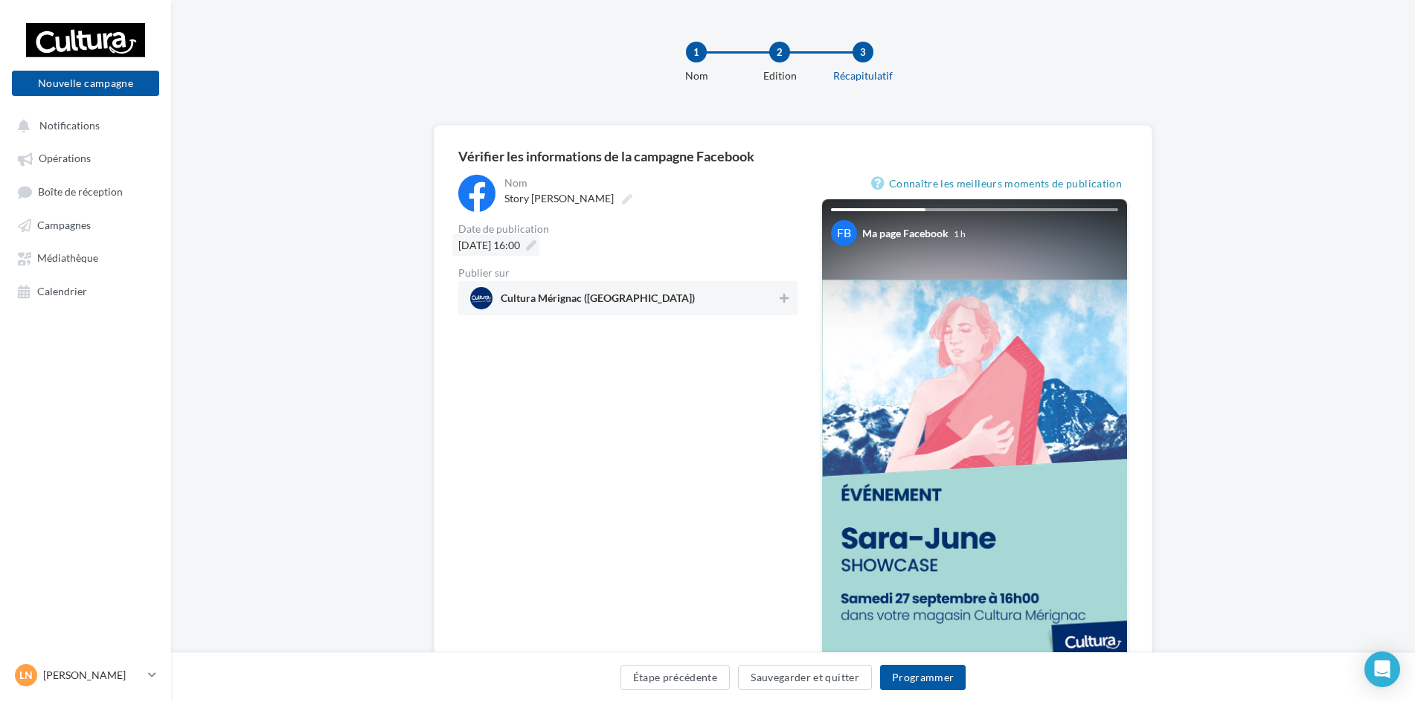
click at [536, 245] on icon at bounding box center [531, 245] width 10 height 10
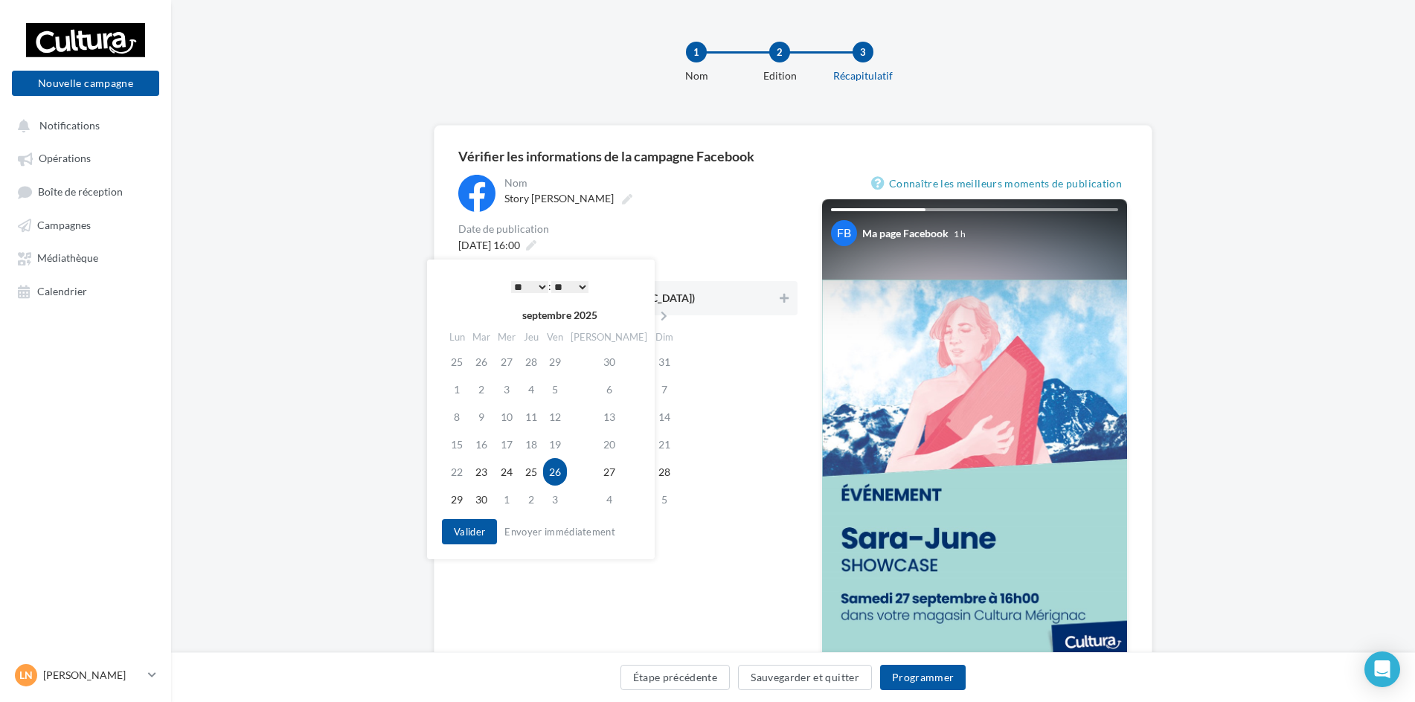
click at [561, 283] on select "** ** ** ** ** **" at bounding box center [569, 287] width 37 height 12
click at [478, 529] on button "Valider" at bounding box center [469, 531] width 55 height 25
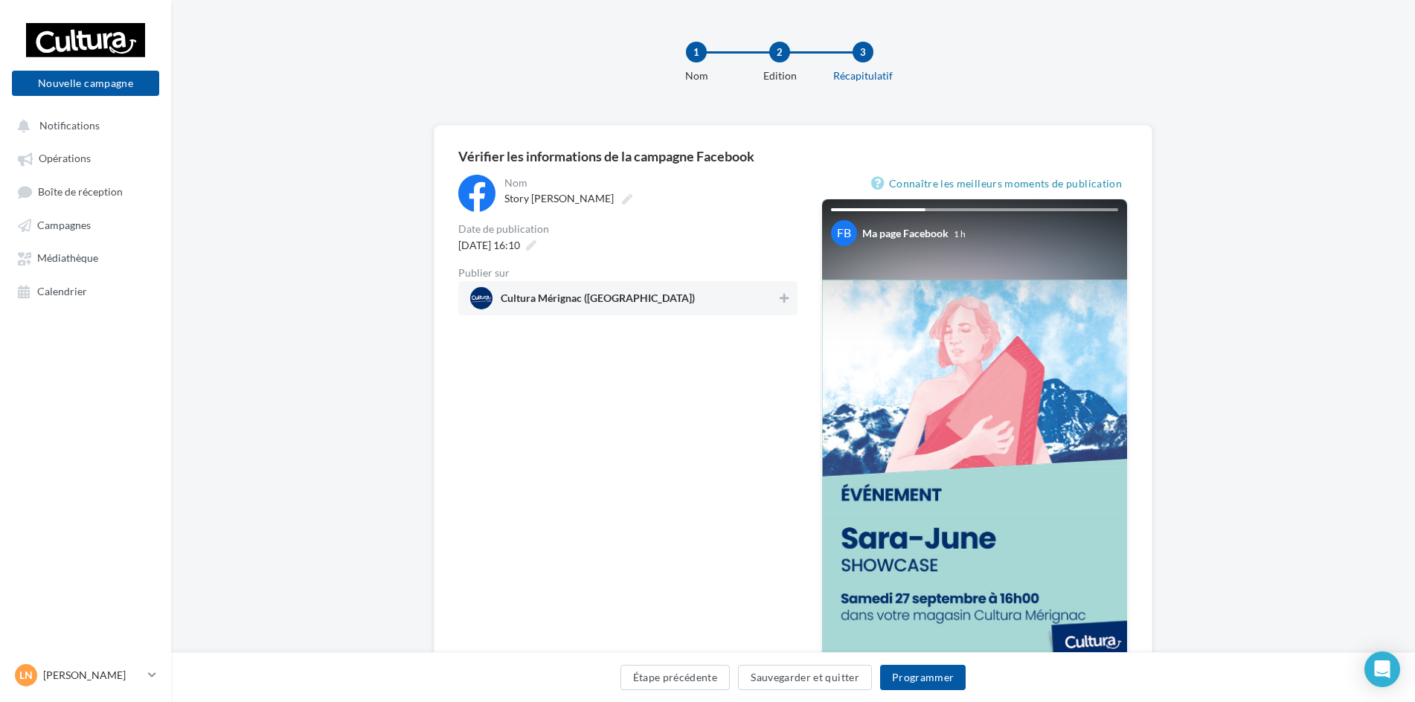
click at [724, 289] on span "Cultura Mérignac ([GEOGRAPHIC_DATA])" at bounding box center [623, 298] width 306 height 22
click at [901, 682] on button "Programmer" at bounding box center [923, 677] width 86 height 25
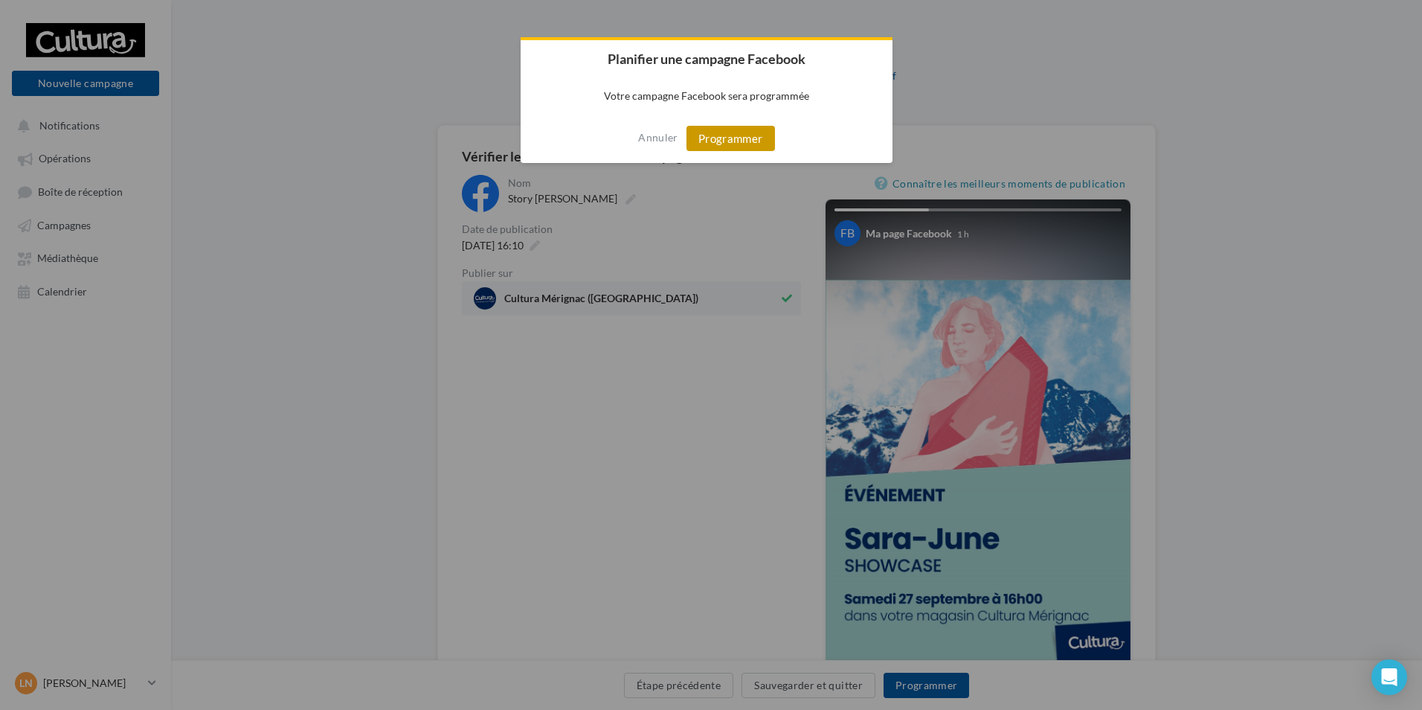
click at [749, 135] on button "Programmer" at bounding box center [731, 138] width 89 height 25
